Goal: Task Accomplishment & Management: Use online tool/utility

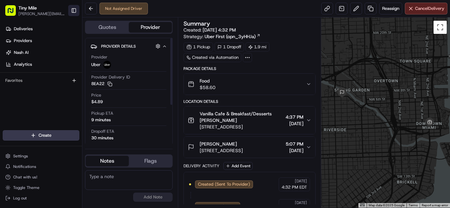
click at [77, 13] on button "Toggle Sidebar" at bounding box center [73, 10] width 11 height 11
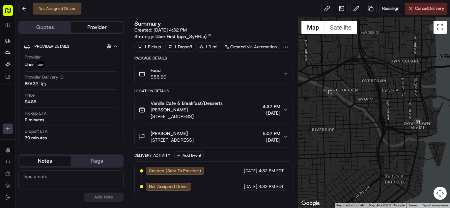
click at [222, 71] on div "Food $58.60" at bounding box center [211, 73] width 144 height 13
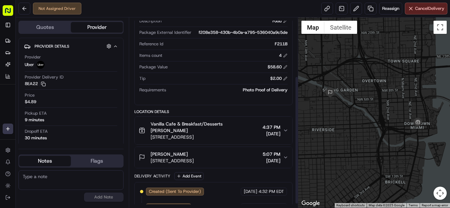
scroll to position [92, 0]
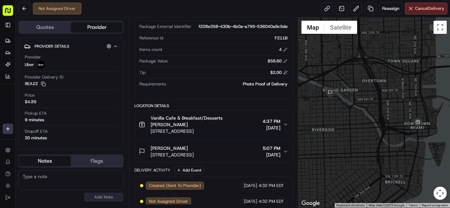
click at [286, 73] on button at bounding box center [285, 72] width 5 height 5
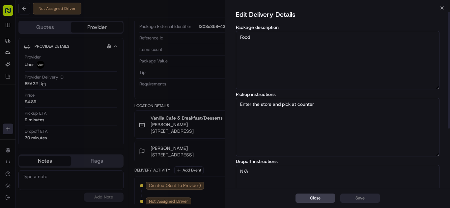
scroll to position [98, 0]
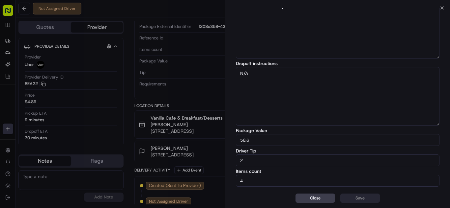
drag, startPoint x: 247, startPoint y: 159, endPoint x: 215, endPoint y: 161, distance: 32.0
click at [216, 161] on body "Tiny Mile [PERSON_NAME][EMAIL_ADDRESS][DOMAIN_NAME] Toggle Sidebar Deliveries P…" at bounding box center [225, 104] width 450 height 208
type input "3"
click at [366, 199] on button "Save" at bounding box center [359, 198] width 39 height 9
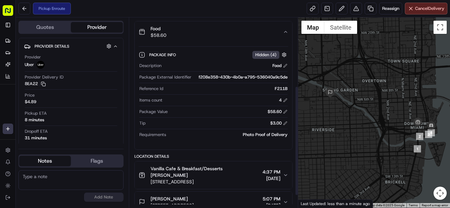
scroll to position [41, 0]
click at [284, 122] on button at bounding box center [285, 124] width 5 height 5
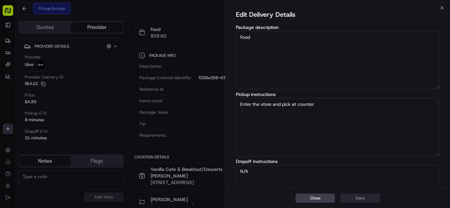
scroll to position [98, 0]
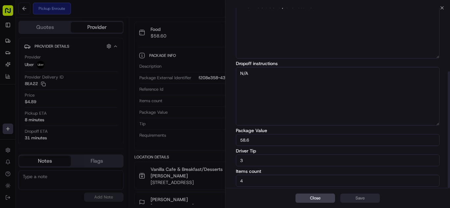
drag, startPoint x: 250, startPoint y: 161, endPoint x: 206, endPoint y: 161, distance: 44.8
click at [209, 161] on body "Tiny Mile [PERSON_NAME][EMAIL_ADDRESS][DOMAIN_NAME] Toggle Sidebar Deliveries P…" at bounding box center [225, 104] width 450 height 208
type input "4"
click at [366, 197] on button "Save" at bounding box center [359, 198] width 39 height 9
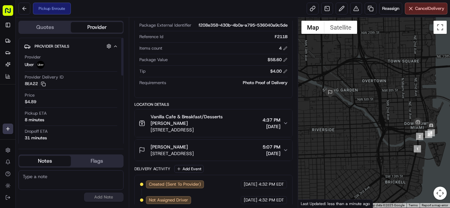
scroll to position [140, 0]
